Goal: Task Accomplishment & Management: Manage account settings

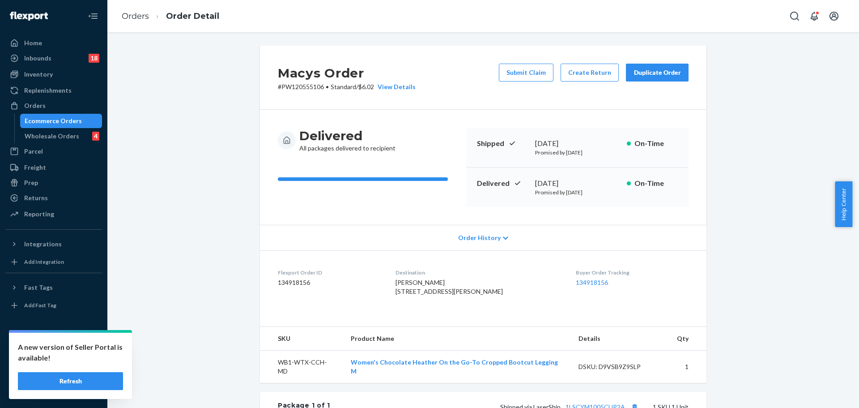
click at [99, 386] on button "Refresh" at bounding box center [70, 381] width 105 height 18
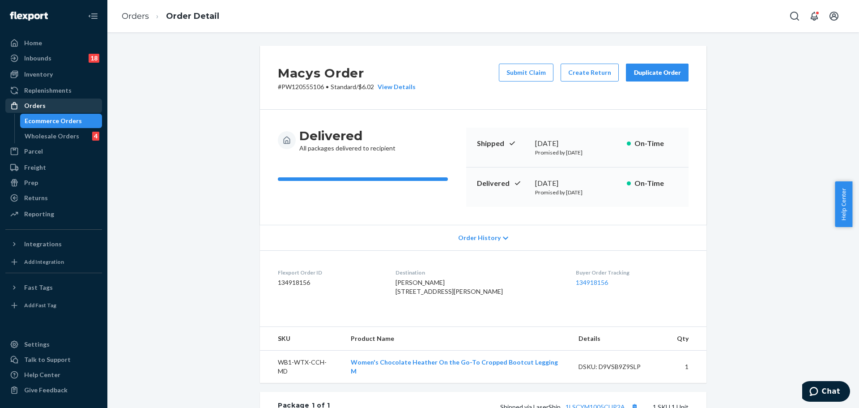
click at [55, 103] on div "Orders" at bounding box center [53, 105] width 95 height 13
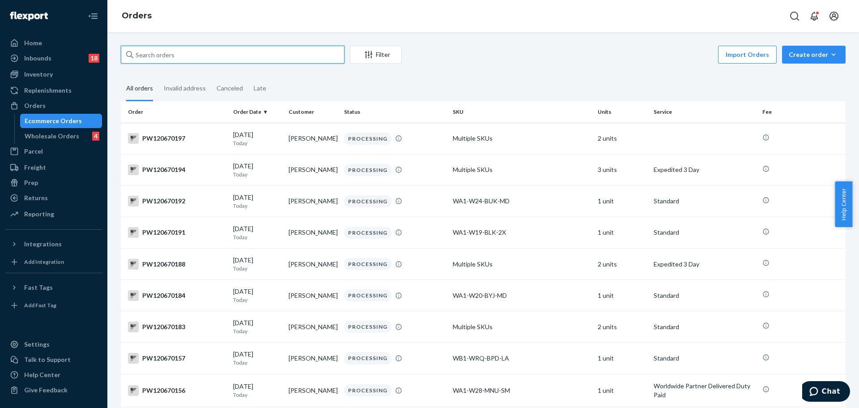
click at [185, 55] on input "text" at bounding box center [233, 55] width 224 height 18
paste input "PW120664491"
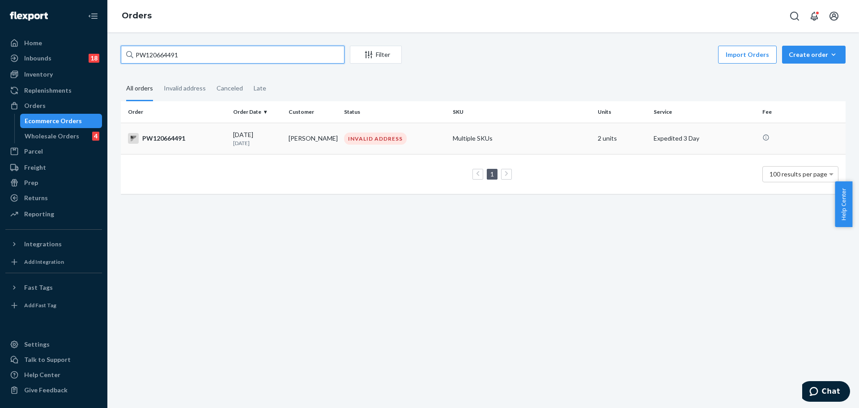
type input "PW120664491"
click at [157, 136] on div "PW120664491" at bounding box center [177, 138] width 98 height 11
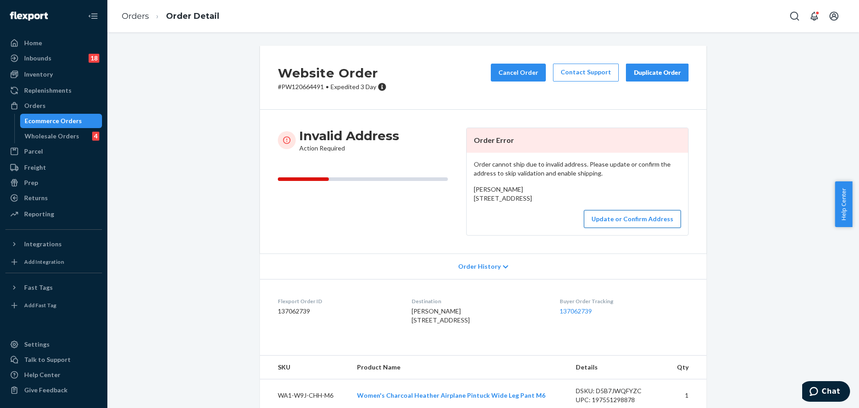
click at [621, 228] on button "Update or Confirm Address" at bounding box center [632, 219] width 97 height 18
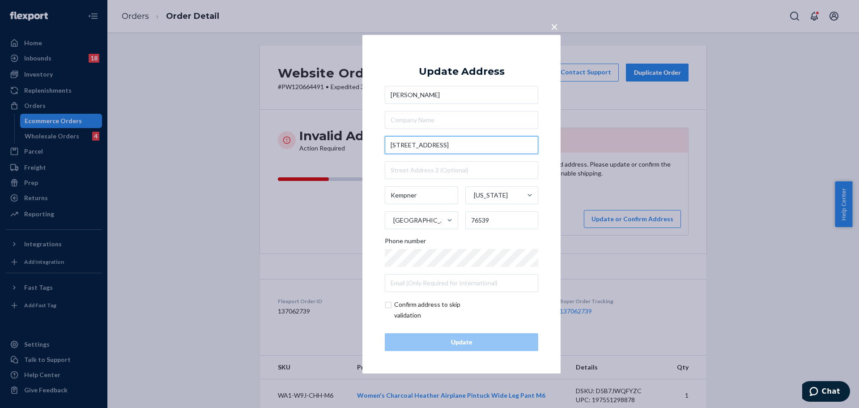
click at [434, 142] on input "166 Pr 3442 North" at bounding box center [461, 145] width 153 height 18
paste input "ivate road 3442 North Kempner, Texas 76539"
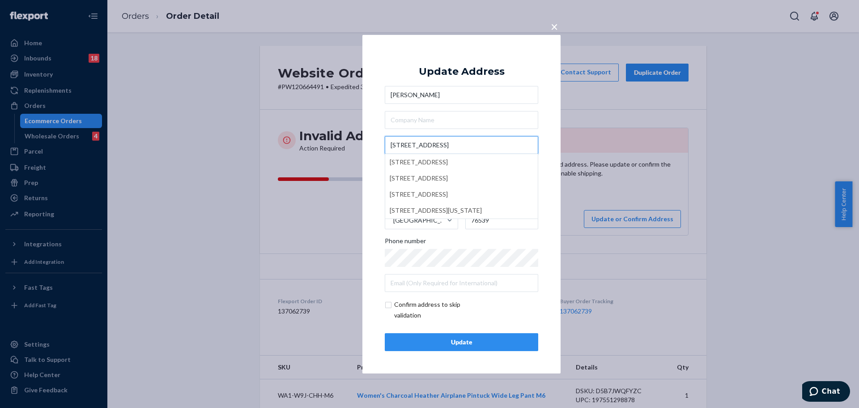
type input "166 Private road 3442 N"
click at [549, 166] on div "× Update Address Terry Griffin 166 Private road 3442 N 166 Private Road 3442 So…" at bounding box center [461, 203] width 198 height 338
click at [501, 342] on div "Update" at bounding box center [461, 341] width 138 height 9
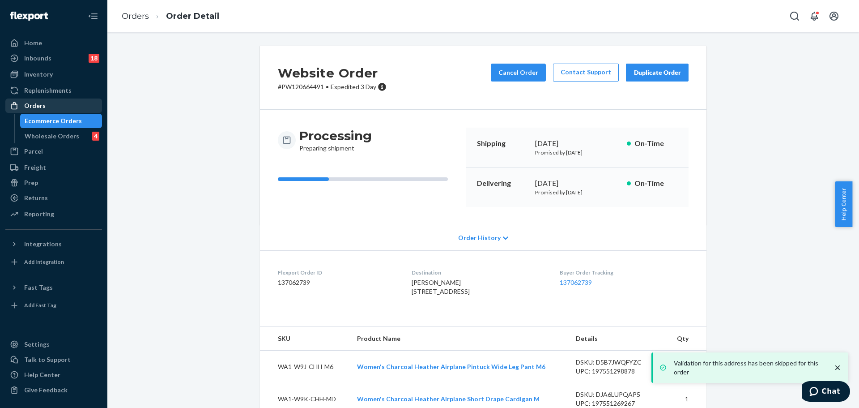
click at [50, 107] on div "Orders" at bounding box center [53, 105] width 95 height 13
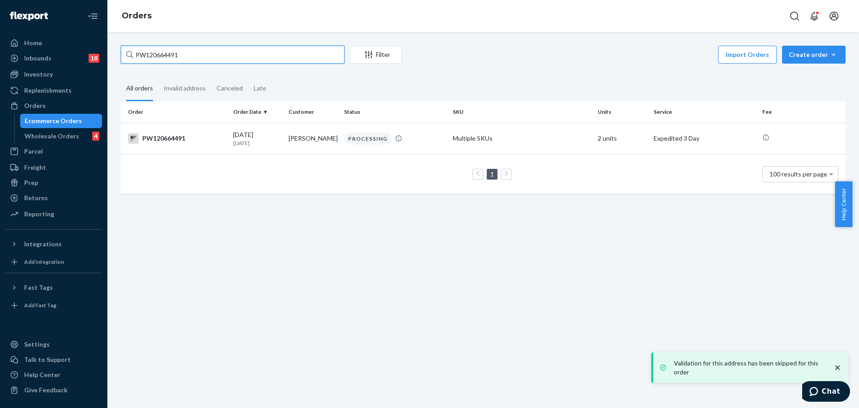
click at [172, 59] on input "PW120664491" at bounding box center [233, 55] width 224 height 18
paste input "7716"
type input "PW120667716"
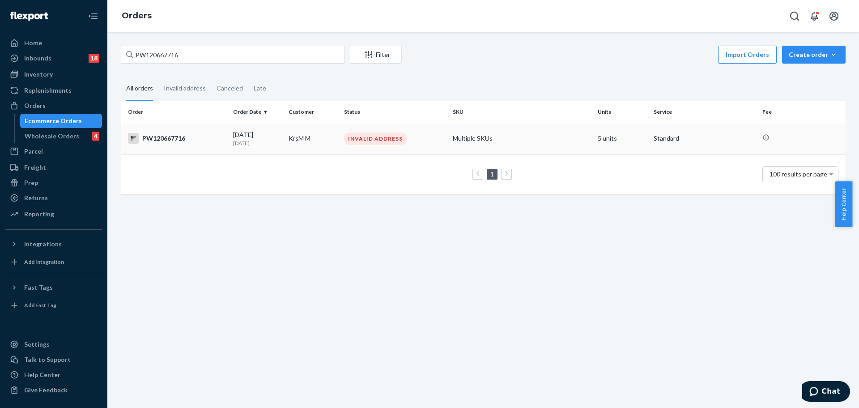
click at [159, 135] on div "PW120667716" at bounding box center [177, 138] width 98 height 11
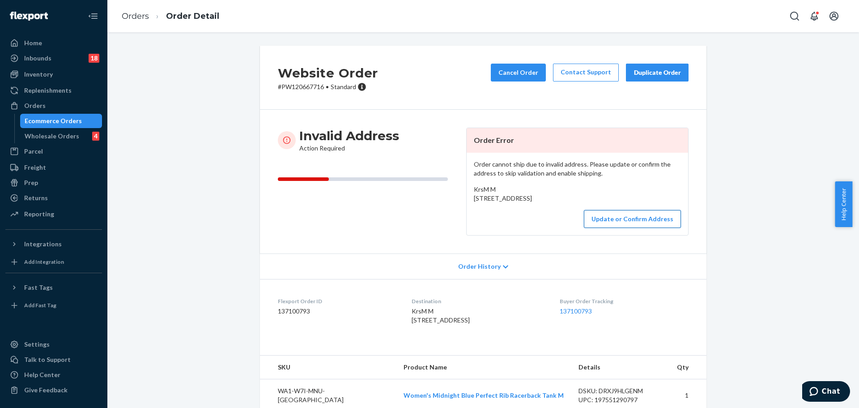
click at [612, 228] on button "Update or Confirm Address" at bounding box center [632, 219] width 97 height 18
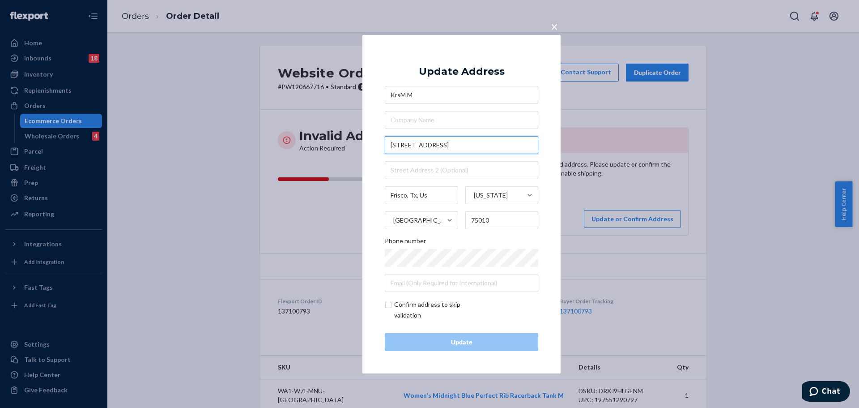
click at [464, 146] on input "8432 Biscayne Street" at bounding box center [461, 145] width 153 height 18
paste input "street, Frisco TX 75035"
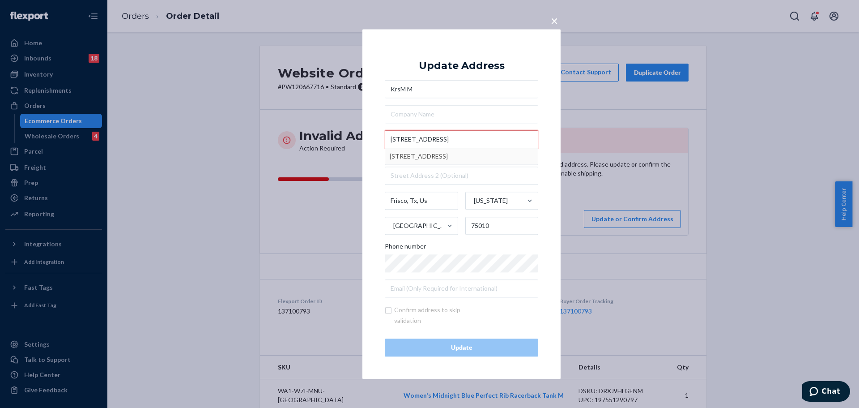
type input "8432 Biscayne Street"
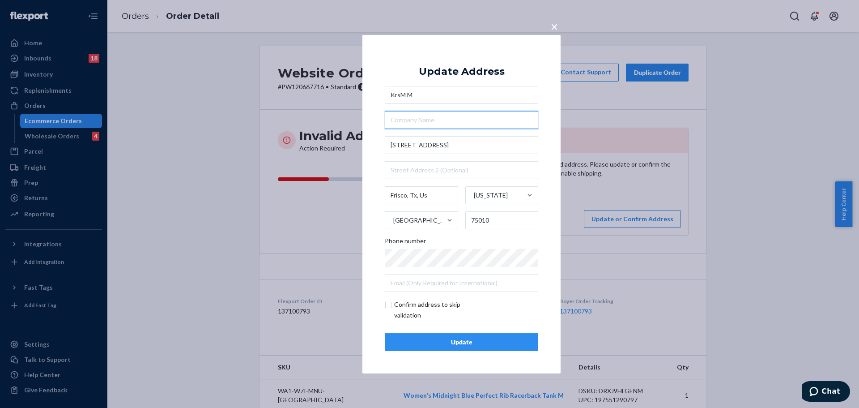
click at [501, 123] on input "text" at bounding box center [461, 120] width 153 height 18
paste input "8432 Biscayne street, Frisco TX 75035"
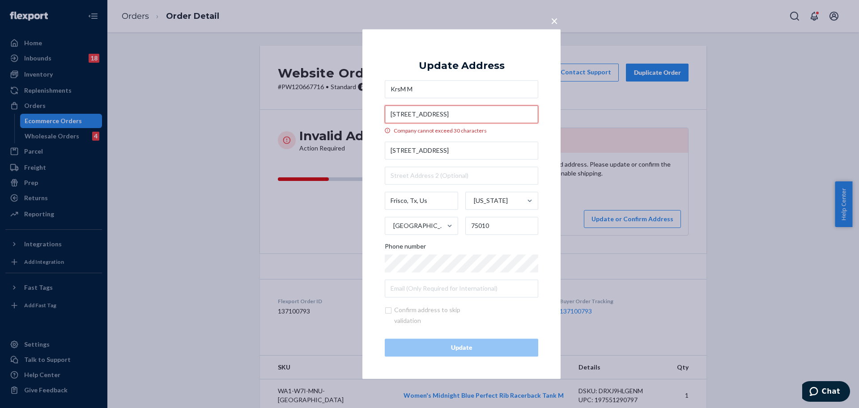
type input "8432 Biscayne street, Frisco TX 75035"
drag, startPoint x: 408, startPoint y: 200, endPoint x: 455, endPoint y: 201, distance: 47.0
click at [455, 201] on input "Frisco, Tx, Us" at bounding box center [421, 200] width 73 height 18
type input "Frisco"
click at [461, 113] on input "8432 Biscayne street, Frisco TX 75035" at bounding box center [461, 114] width 153 height 18
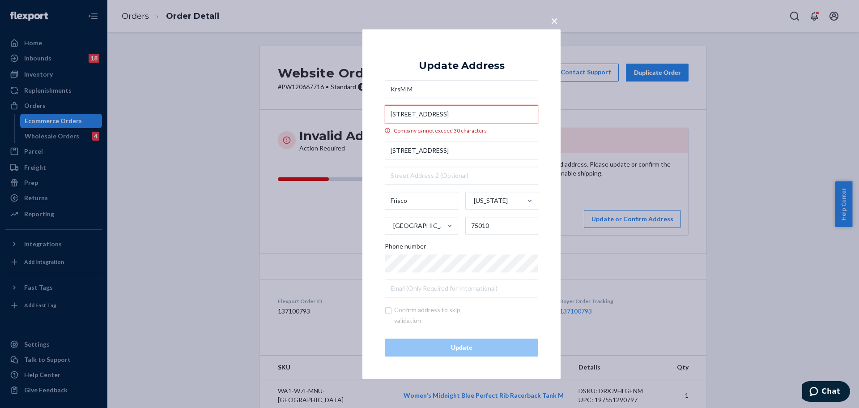
click at [461, 113] on input "8432 Biscayne street, Frisco TX 75035" at bounding box center [461, 114] width 153 height 18
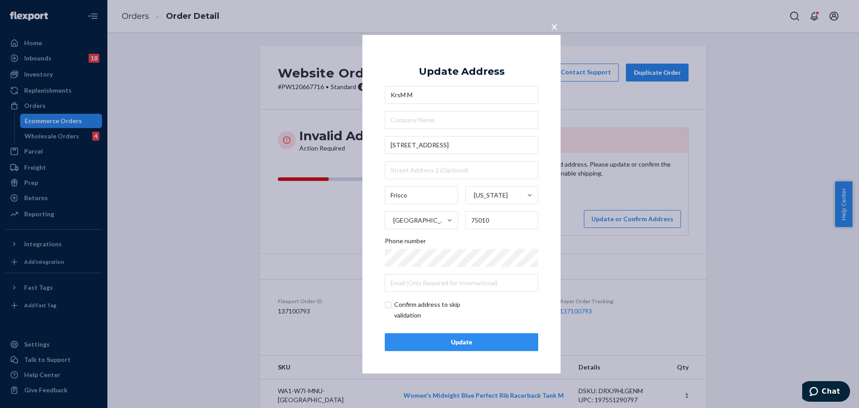
click at [441, 339] on div "Update" at bounding box center [461, 341] width 138 height 9
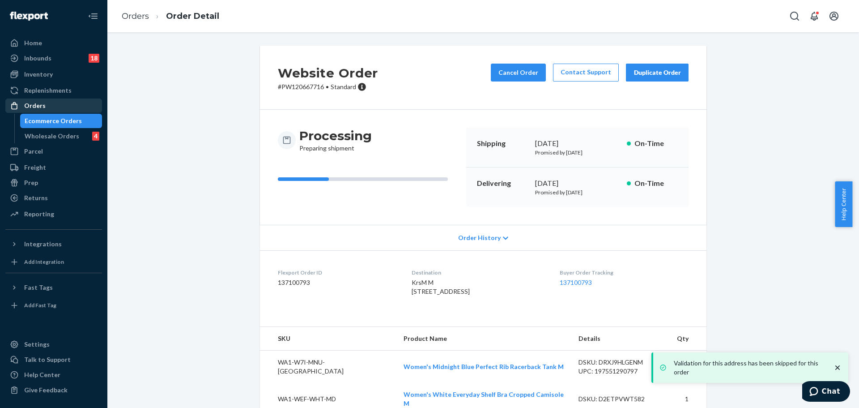
click at [47, 103] on div "Orders" at bounding box center [53, 105] width 95 height 13
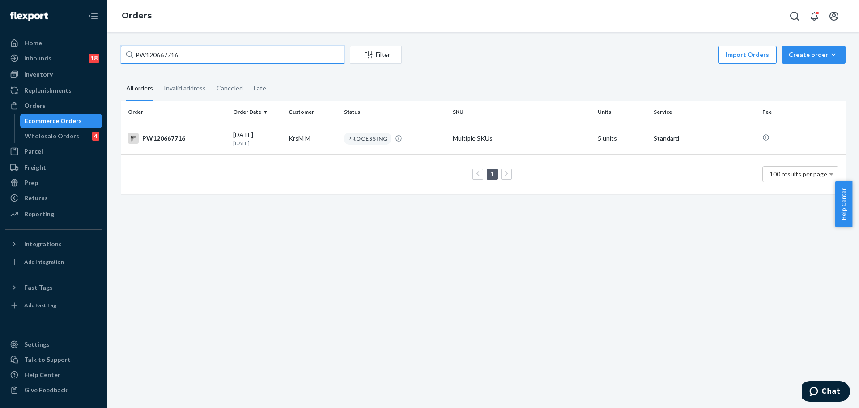
click at [208, 55] on input "PW120667716" at bounding box center [233, 55] width 224 height 18
paste input "6171"
type input "PW120666171"
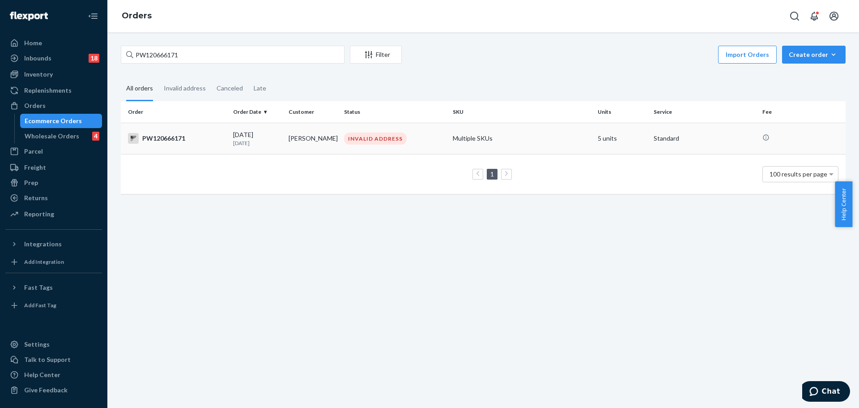
click at [177, 138] on div "PW120666171" at bounding box center [177, 138] width 98 height 11
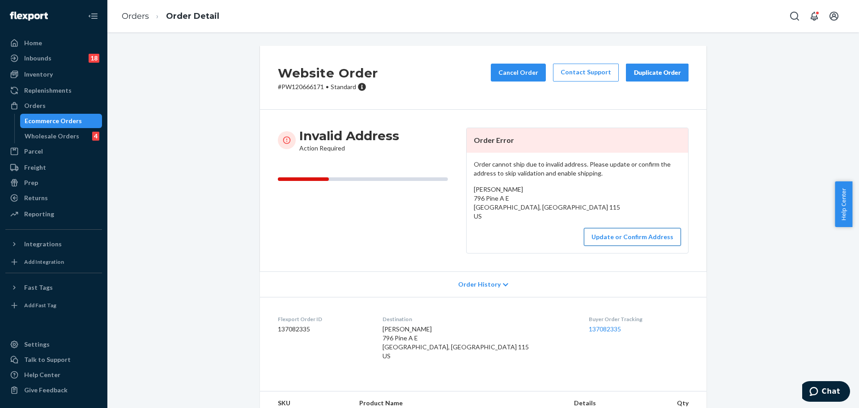
click at [620, 237] on button "Update or Confirm Address" at bounding box center [632, 237] width 97 height 18
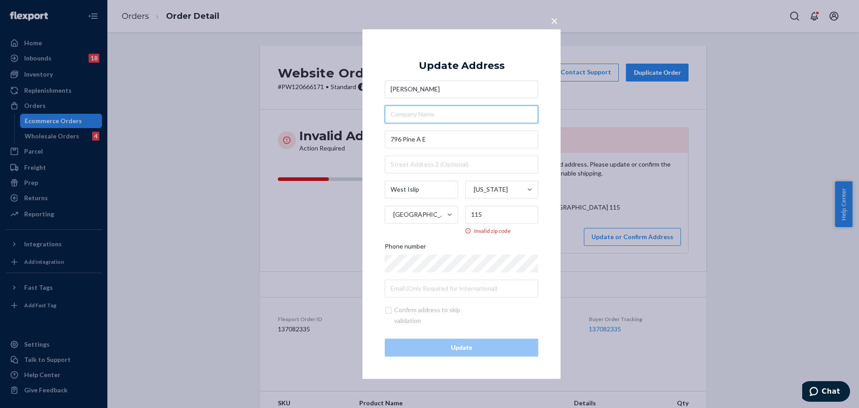
click at [413, 115] on input "text" at bounding box center [461, 114] width 153 height 18
paste input "796 Pine Ave West Islip, NY 11795"
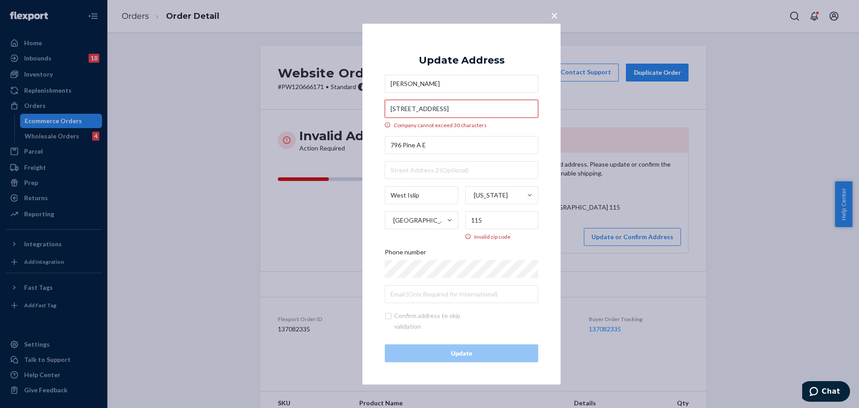
drag, startPoint x: 428, startPoint y: 109, endPoint x: 379, endPoint y: 110, distance: 48.8
click at [379, 110] on div "× Update Address Rosalie Vecchione 796 Pine Ave West Islip, NY 11795 Company ca…" at bounding box center [461, 203] width 198 height 361
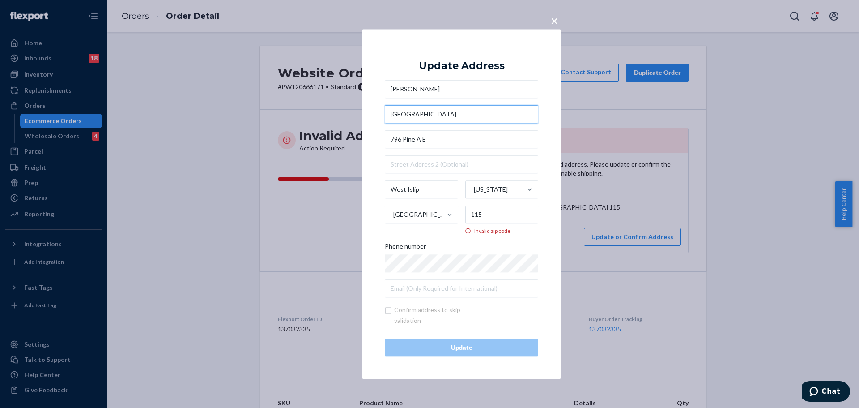
type input "West Islip, NY 11795"
click at [428, 138] on input "796 Pine A E" at bounding box center [461, 139] width 153 height 18
paste input "ve"
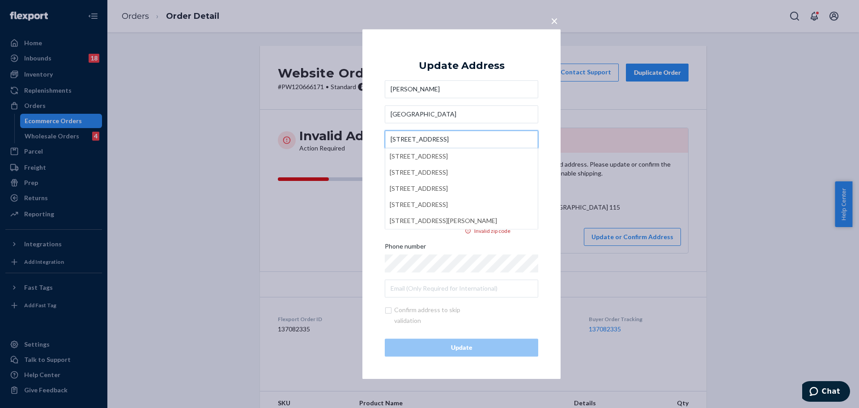
type input "796 Pine Ave"
click at [459, 113] on input "West Islip, NY 11795" at bounding box center [461, 114] width 153 height 18
click at [441, 115] on input "West Islip, NY 11795" at bounding box center [461, 114] width 153 height 18
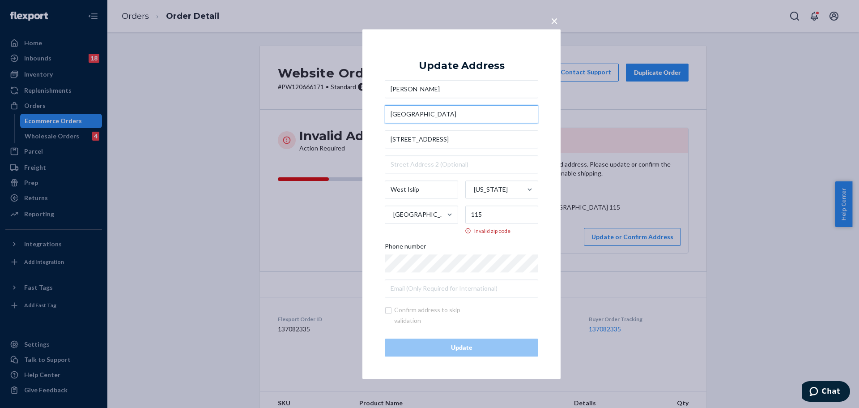
click at [441, 115] on input "West Islip, NY 11795" at bounding box center [461, 114] width 153 height 18
type input "West Islip, NY"
click at [490, 211] on input "115" at bounding box center [501, 214] width 73 height 18
paste input "79"
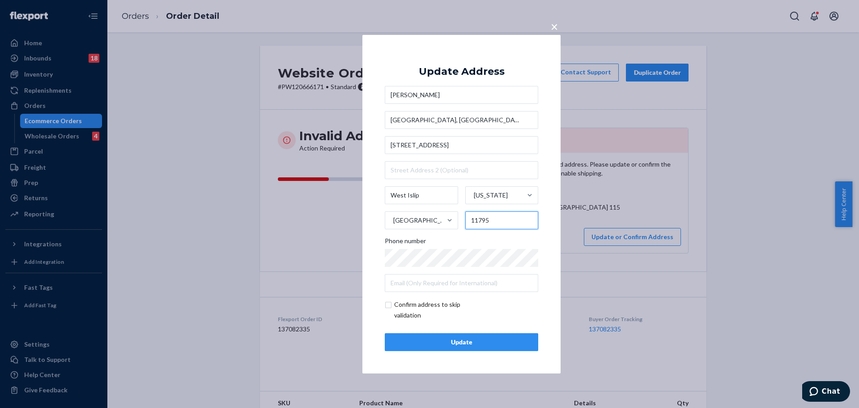
type input "11795"
click at [433, 119] on input "West Islip, NY" at bounding box center [461, 120] width 153 height 18
click at [447, 349] on button "Update" at bounding box center [461, 342] width 153 height 18
